Goal: Obtain resource: Obtain resource

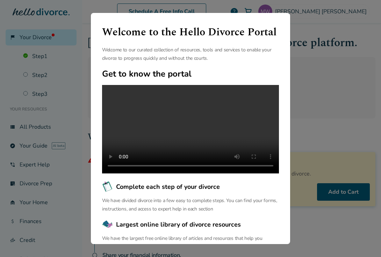
click at [314, 240] on div "Welcome to the Hello Divorce Portal Welcome to our curated collection of resour…" at bounding box center [190, 128] width 381 height 257
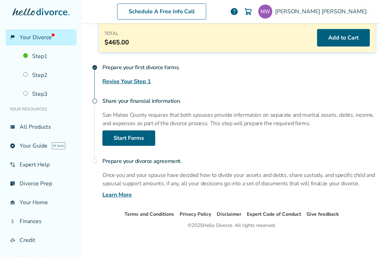
scroll to position [155, 0]
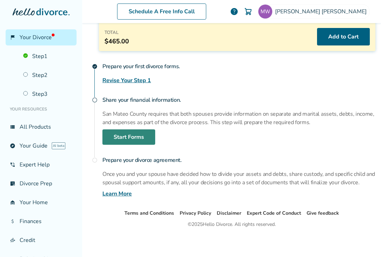
click at [142, 137] on link "Start Forms" at bounding box center [128, 136] width 53 height 15
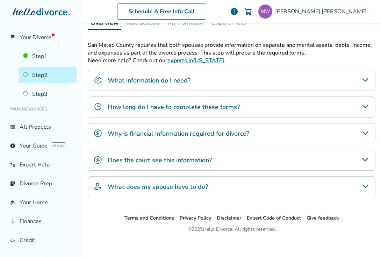
scroll to position [218, 0]
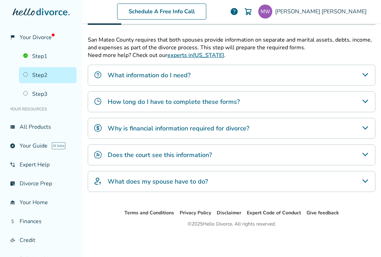
click at [197, 181] on h4 "What does my spouse have to do?" at bounding box center [158, 181] width 100 height 9
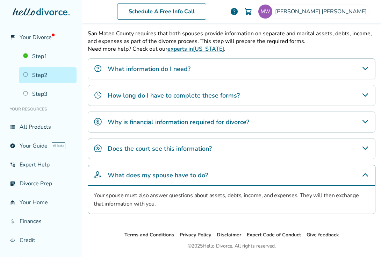
scroll to position [223, 0]
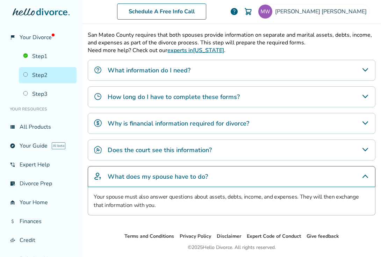
click at [186, 69] on h4 "What information do I need?" at bounding box center [149, 70] width 83 height 9
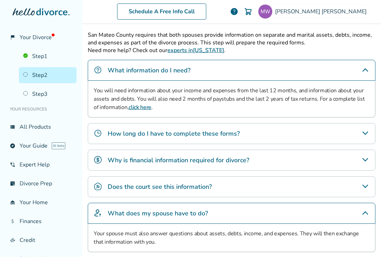
click at [208, 133] on h4 "How long do I have to complete these forms?" at bounding box center [174, 133] width 132 height 9
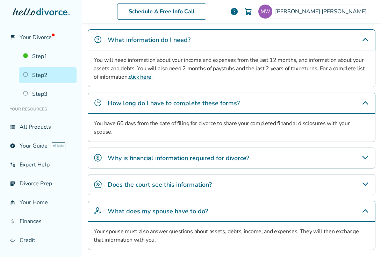
scroll to position [254, 0]
click at [243, 153] on div "Why is financial information required for divorce?" at bounding box center [231, 157] width 287 height 21
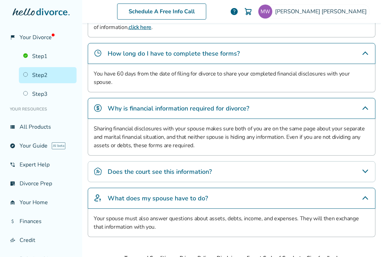
scroll to position [305, 0]
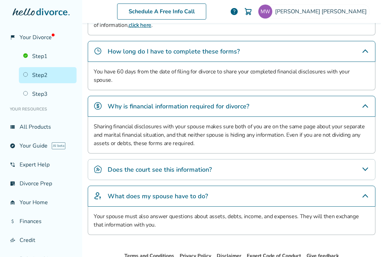
click at [241, 159] on div "Does the court see this information?" at bounding box center [231, 169] width 287 height 21
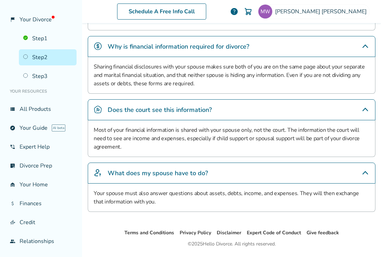
scroll to position [0, 0]
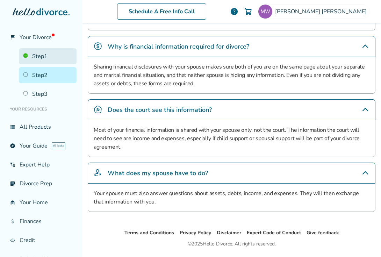
click at [41, 52] on link "Step 1" at bounding box center [48, 56] width 58 height 16
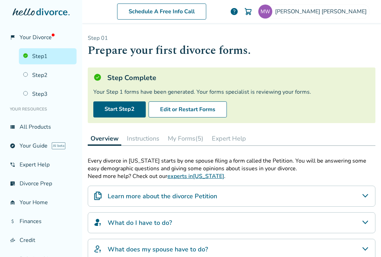
click at [191, 138] on button "My Forms (5)" at bounding box center [185, 138] width 41 height 14
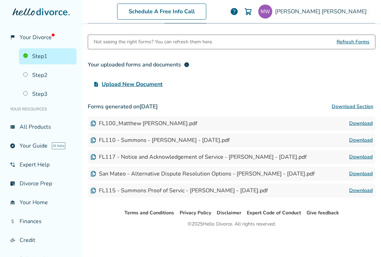
scroll to position [123, 0]
click at [362, 121] on link "Download" at bounding box center [360, 123] width 23 height 8
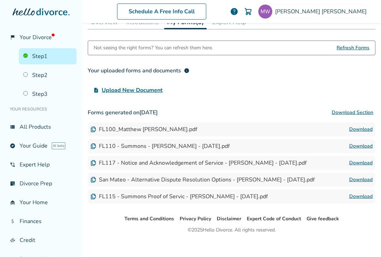
scroll to position [118, 0]
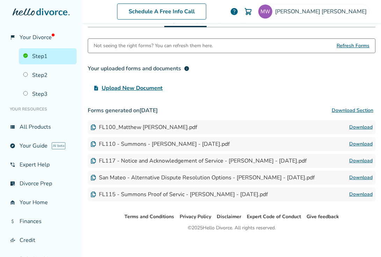
click at [351, 143] on link "Download" at bounding box center [360, 144] width 23 height 8
click at [366, 160] on link "Download" at bounding box center [360, 160] width 23 height 8
click at [367, 160] on link "Download" at bounding box center [360, 160] width 23 height 8
click at [360, 194] on link "Download" at bounding box center [360, 194] width 23 height 8
click at [42, 37] on span "Your Divorce" at bounding box center [37, 38] width 35 height 8
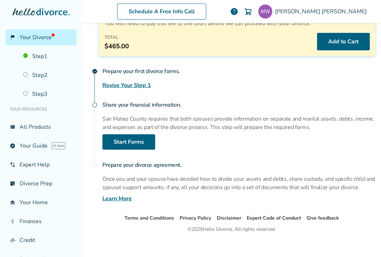
scroll to position [155, 0]
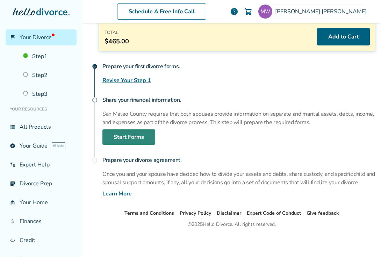
click at [139, 138] on link "Start Forms" at bounding box center [128, 136] width 53 height 15
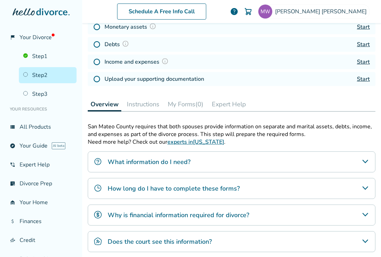
scroll to position [218, 0]
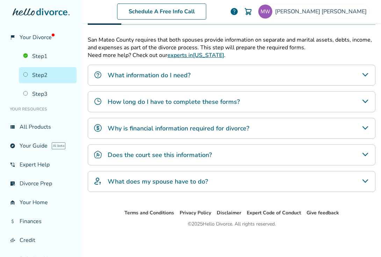
click at [239, 179] on div "What does my spouse have to do?" at bounding box center [231, 181] width 287 height 21
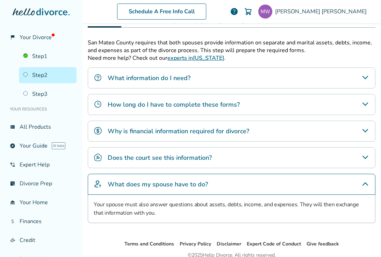
scroll to position [213, 0]
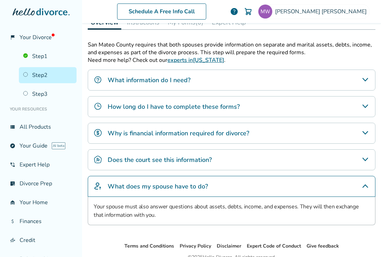
click at [214, 166] on div "Does the court see this information?" at bounding box center [231, 159] width 287 height 21
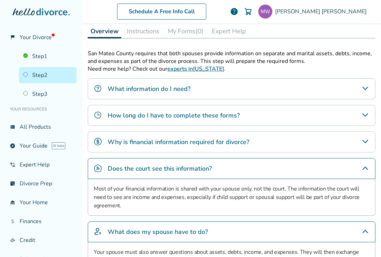
scroll to position [0, 0]
